Goal: Information Seeking & Learning: Learn about a topic

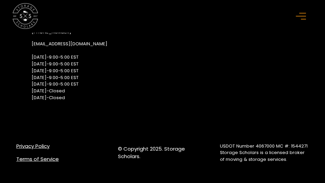
scroll to position [5981, 0]
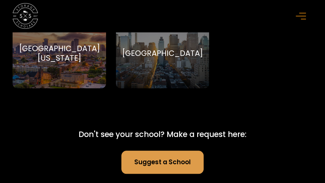
scroll to position [5294, 0]
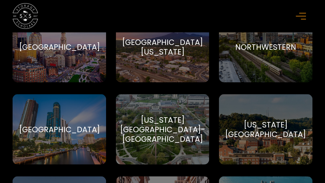
scroll to position [2357, 0]
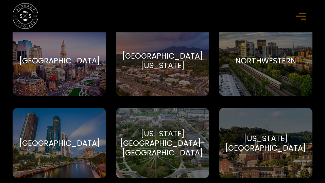
click at [301, 19] on rect "menu" at bounding box center [303, 18] width 5 height 1
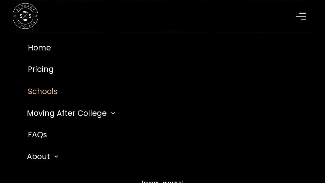
click at [55, 101] on link "Schools" at bounding box center [162, 91] width 295 height 22
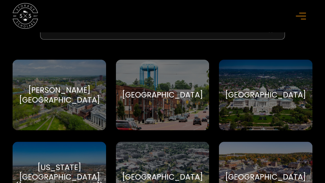
scroll to position [242, 0]
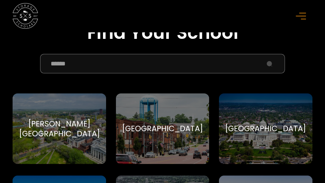
click at [75, 73] on input "School Select Form" at bounding box center [162, 63] width 245 height 19
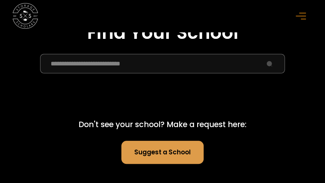
click at [165, 73] on input "**********" at bounding box center [162, 63] width 245 height 19
drag, startPoint x: 154, startPoint y: 111, endPoint x: 31, endPoint y: 108, distance: 122.5
click at [40, 73] on input "**********" at bounding box center [162, 63] width 245 height 19
type input "**********"
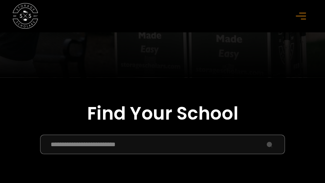
scroll to position [0, 0]
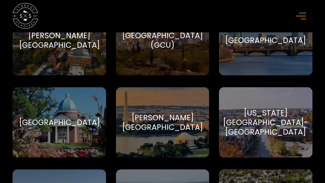
scroll to position [1711, 0]
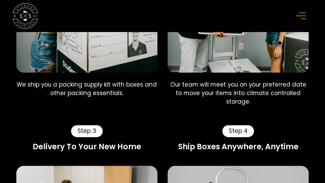
scroll to position [525, 0]
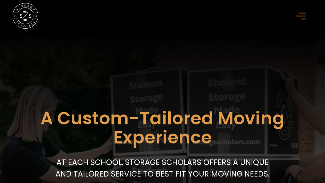
click at [301, 17] on icon "menu" at bounding box center [301, 15] width 10 height 7
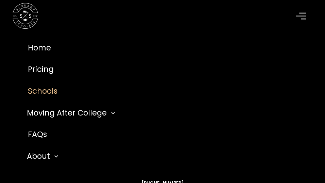
click at [59, 102] on link "Schools" at bounding box center [162, 91] width 295 height 22
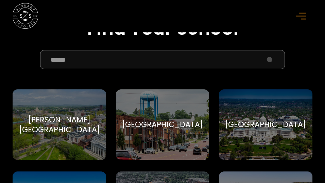
scroll to position [283, 0]
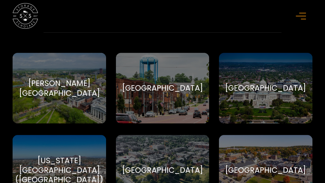
click at [73, 32] on input "School Select Form" at bounding box center [162, 22] width 245 height 19
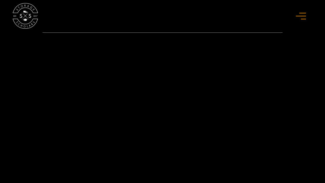
type input "*******"
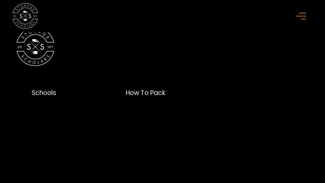
scroll to position [646, 0]
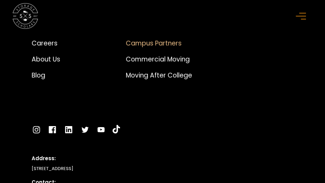
click at [153, 48] on div "Campus Partners" at bounding box center [159, 43] width 66 height 10
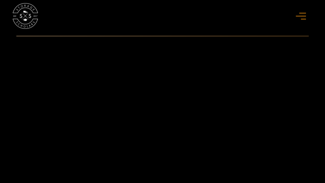
scroll to position [566, 0]
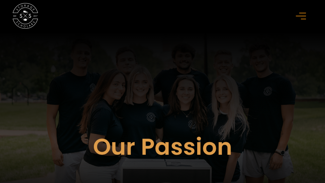
click at [206, 113] on div "Our Passion DO COMMON THINGS UNCOMMONLY WELL Imagine a chaos free move-out week…" at bounding box center [162, 149] width 293 height 234
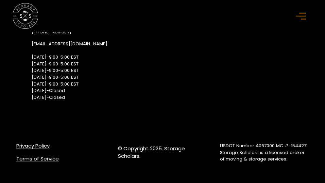
scroll to position [3920, 0]
